Goal: Navigation & Orientation: Find specific page/section

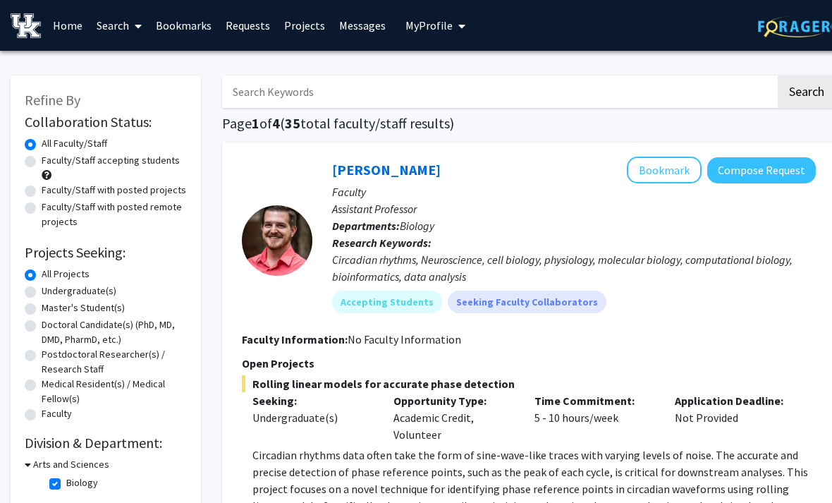
click at [359, 28] on link "Messages" at bounding box center [362, 25] width 61 height 49
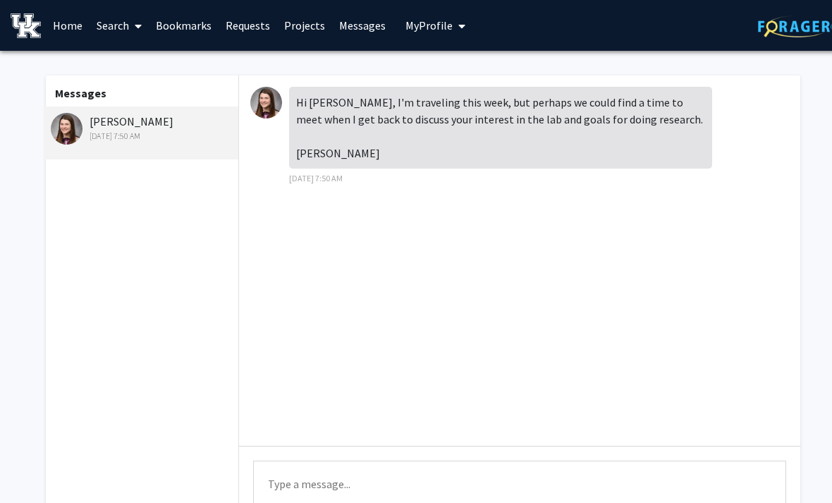
click at [267, 105] on img at bounding box center [266, 103] width 32 height 32
click at [77, 130] on img at bounding box center [67, 129] width 32 height 32
click at [64, 27] on link "Home" at bounding box center [68, 25] width 44 height 49
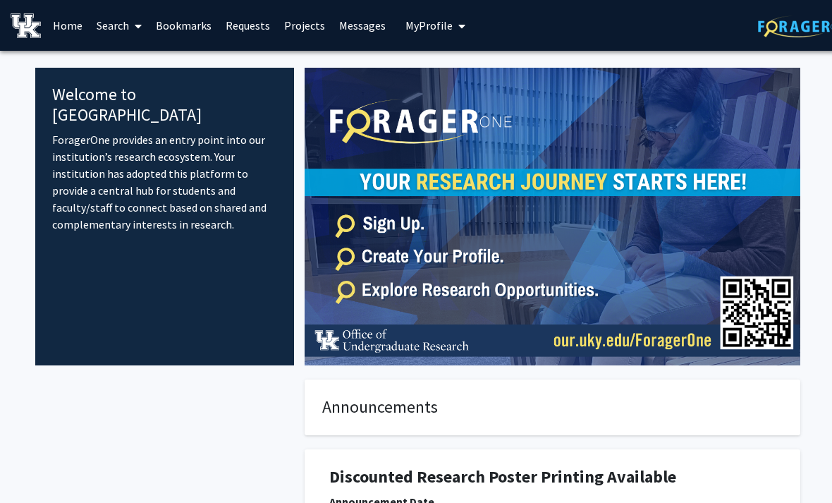
click at [185, 25] on link "Bookmarks" at bounding box center [184, 25] width 70 height 49
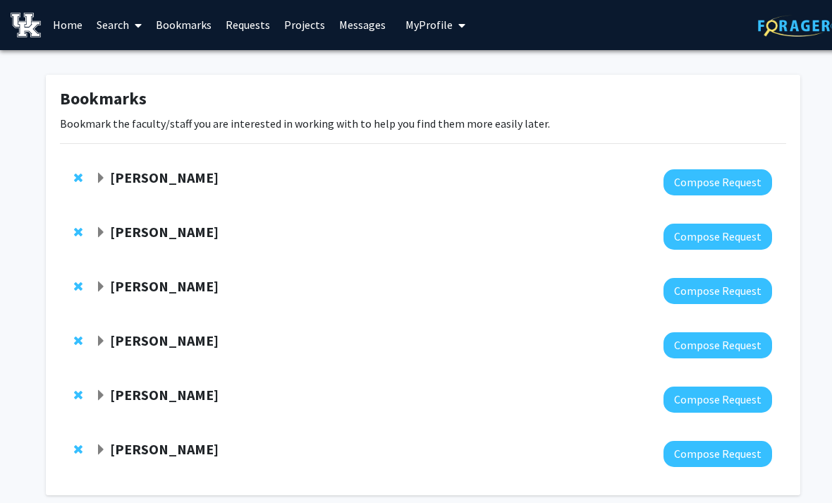
scroll to position [20, 0]
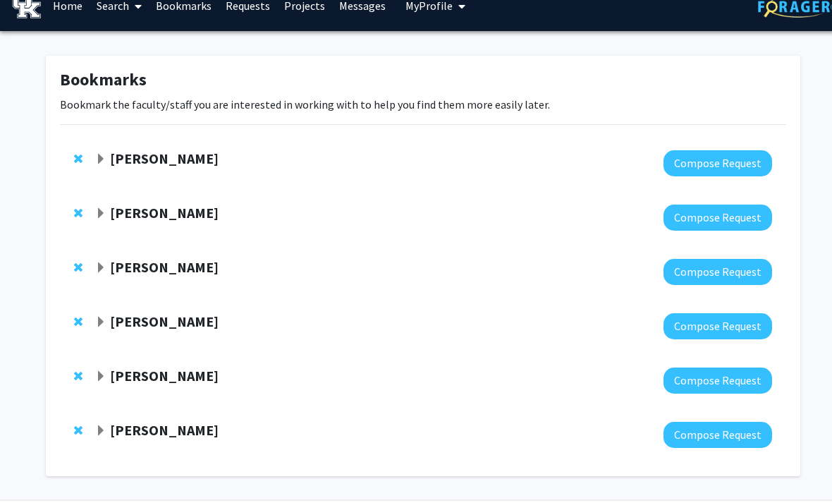
click at [195, 429] on strong "[PERSON_NAME]" at bounding box center [164, 430] width 109 height 18
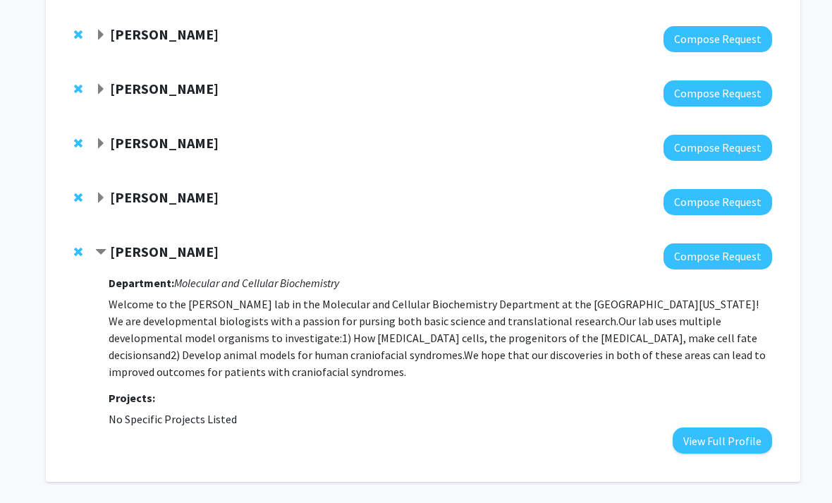
scroll to position [197, 0]
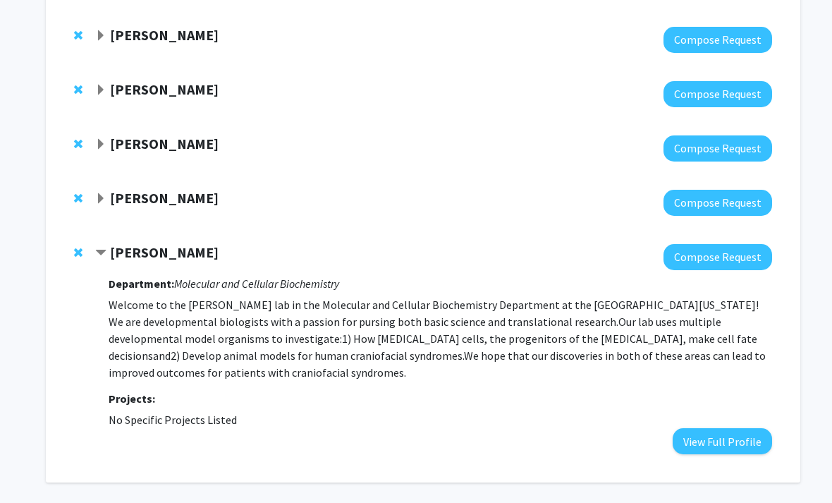
click at [715, 442] on button "View Full Profile" at bounding box center [722, 442] width 99 height 26
